Goal: Check status: Check status

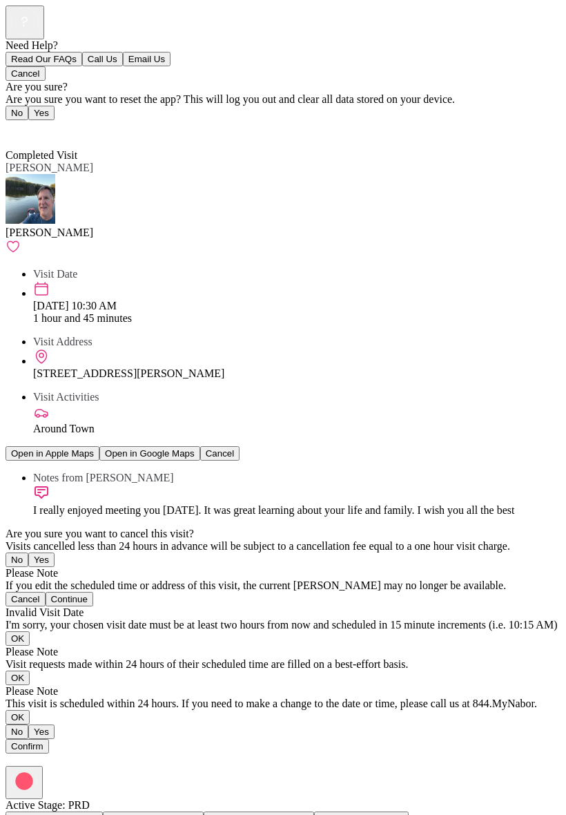
click at [10, 120] on icon at bounding box center [10, 127] width 8 height 14
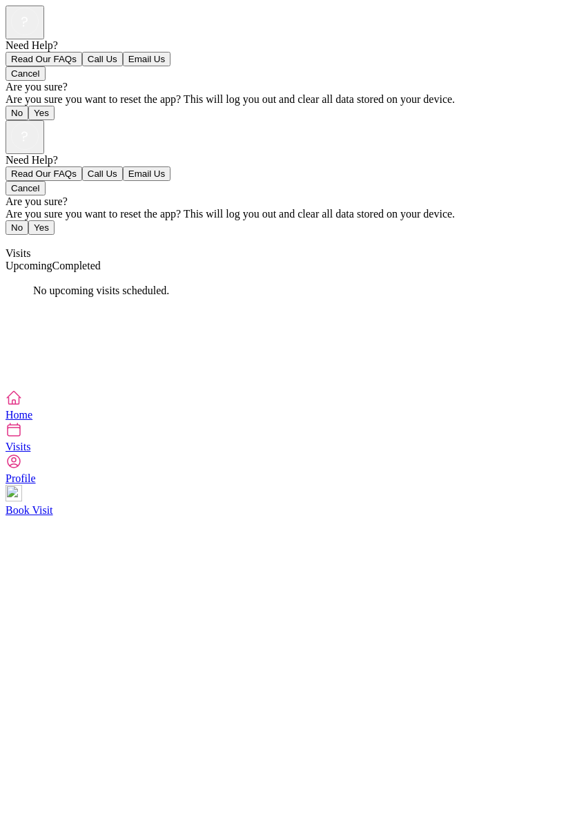
click at [101, 260] on span "Completed" at bounding box center [76, 266] width 48 height 12
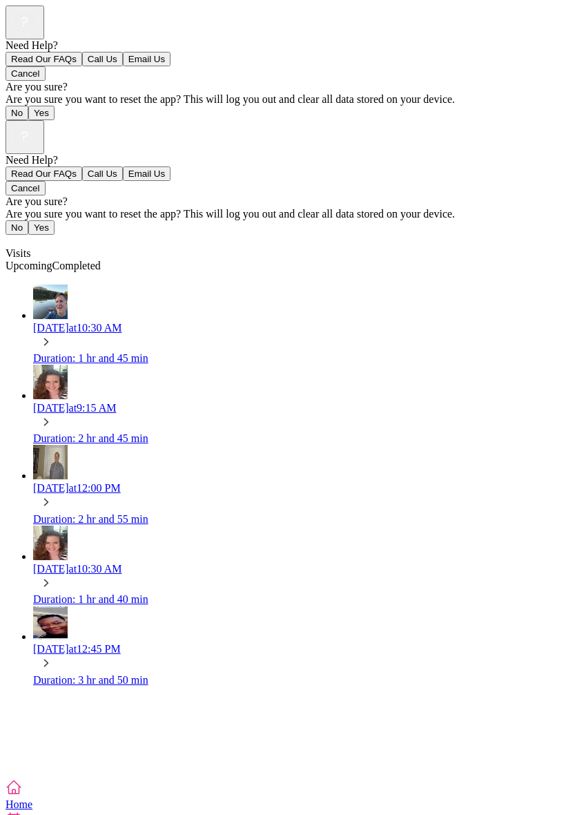
click at [168, 322] on div "[DATE] 10:30 AM" at bounding box center [297, 328] width 528 height 12
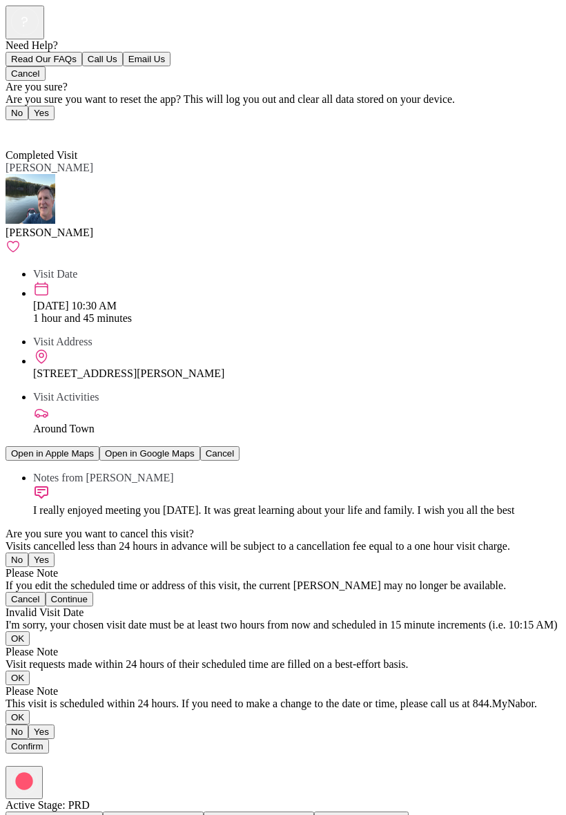
click at [26, 124] on span "Back" at bounding box center [25, 130] width 23 height 12
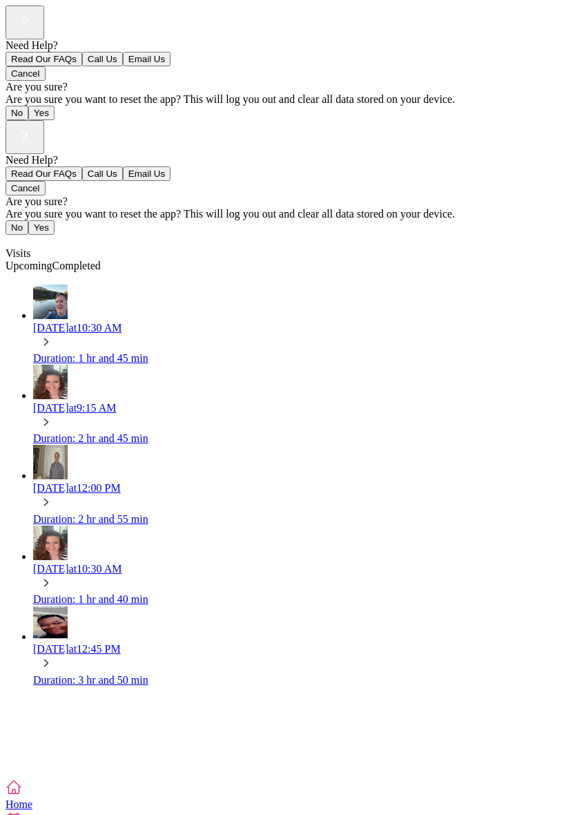
click at [184, 322] on div "[DATE] 10:30 AM" at bounding box center [297, 328] width 528 height 12
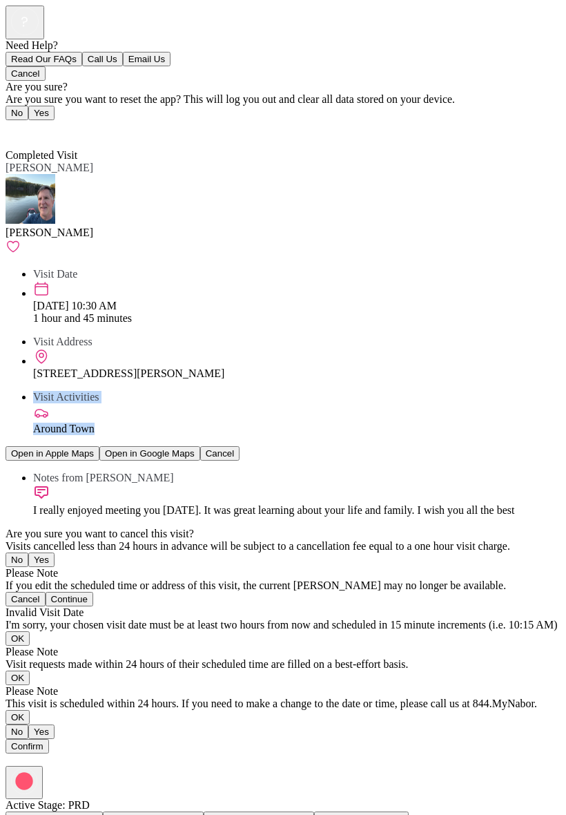
click at [555, 391] on div "Visit Activities Around Town" at bounding box center [297, 413] width 528 height 44
click at [557, 336] on div "Visit Address" at bounding box center [297, 342] width 528 height 12
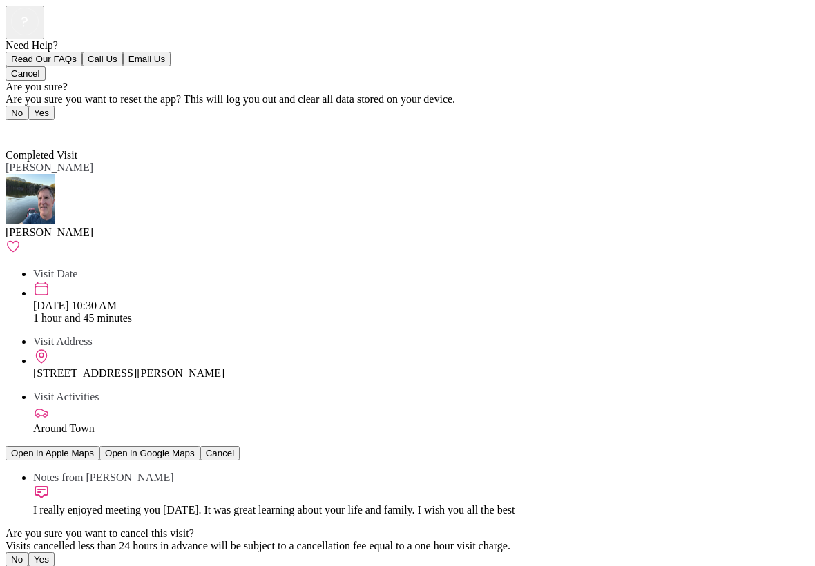
click at [566, 336] on div "Visit Address" at bounding box center [421, 342] width 776 height 12
